Goal: Find specific page/section: Find specific page/section

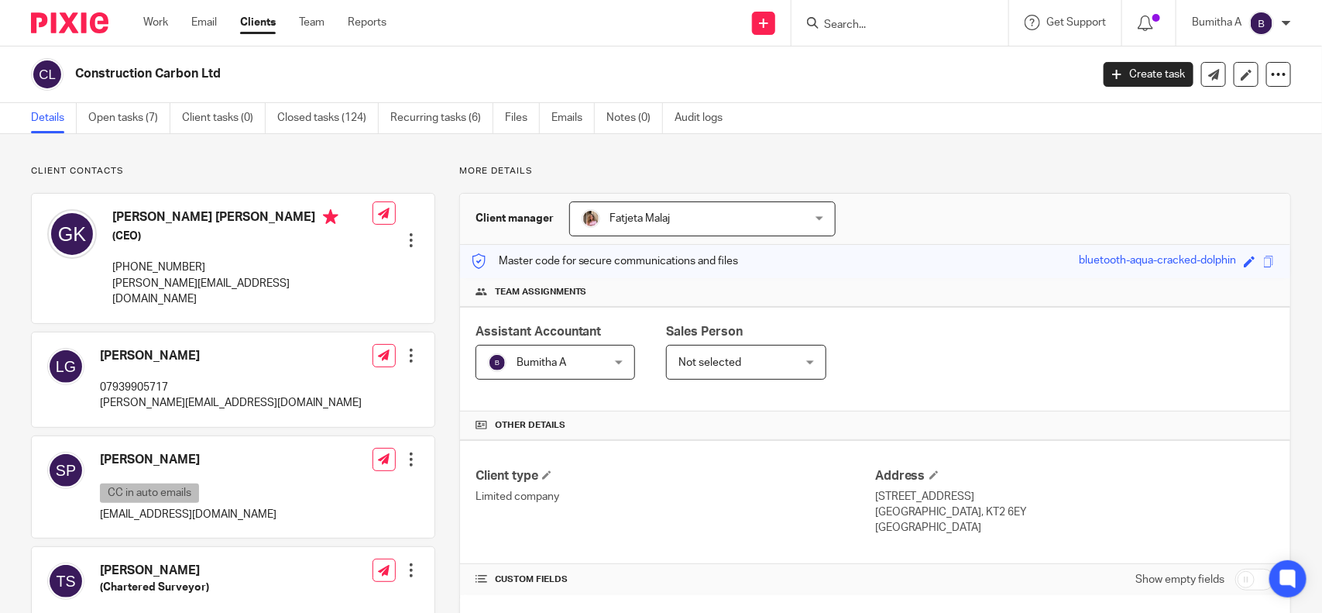
scroll to position [387, 0]
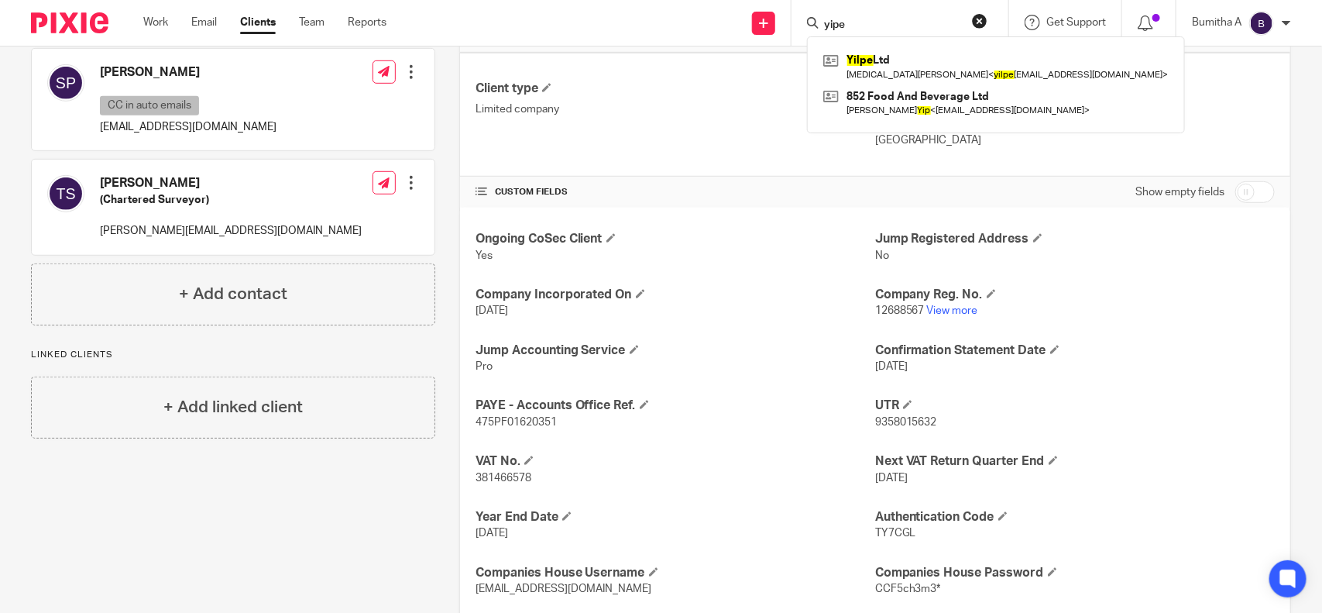
click at [856, 14] on form "yipe" at bounding box center [905, 22] width 165 height 19
click at [858, 19] on input "yipe" at bounding box center [892, 26] width 139 height 14
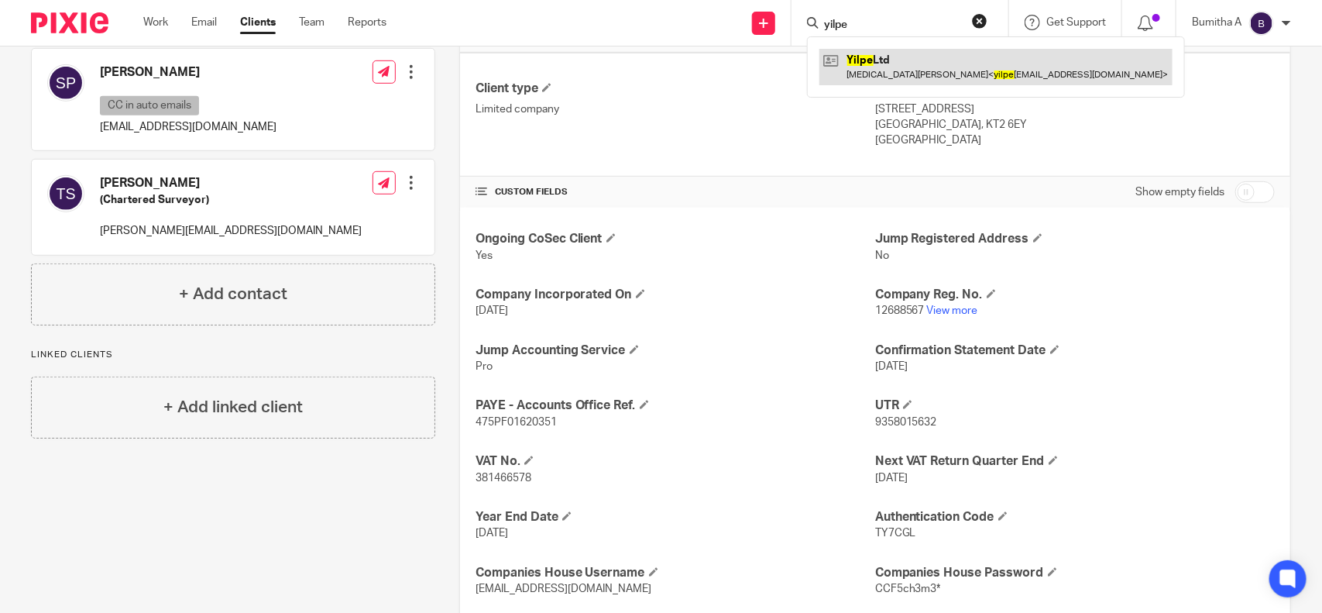
type input "yilpe"
click at [904, 74] on link at bounding box center [996, 67] width 353 height 36
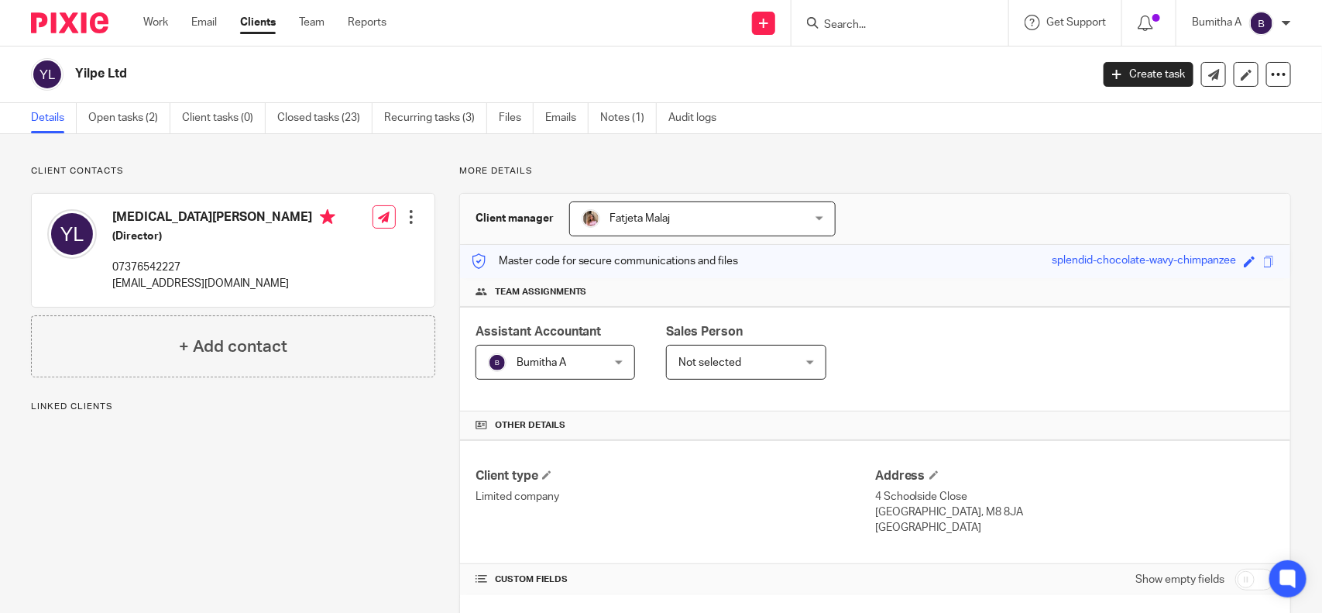
scroll to position [373, 0]
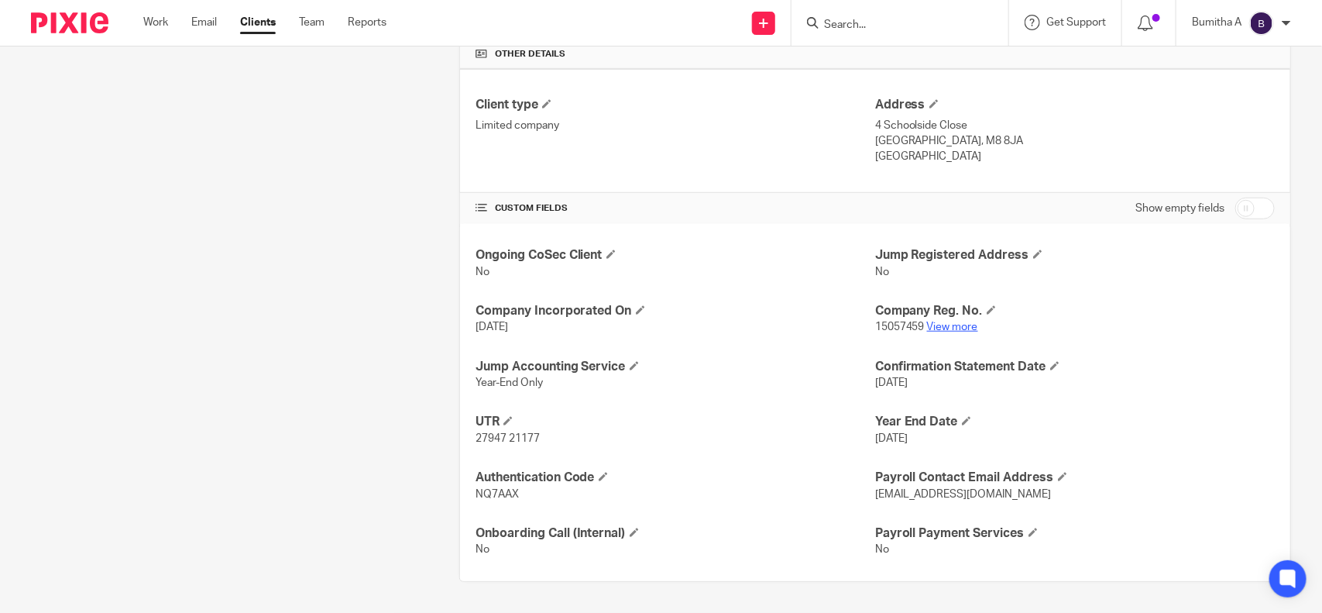
click at [955, 326] on link "View more" at bounding box center [952, 326] width 51 height 11
